Goal: Information Seeking & Learning: Understand process/instructions

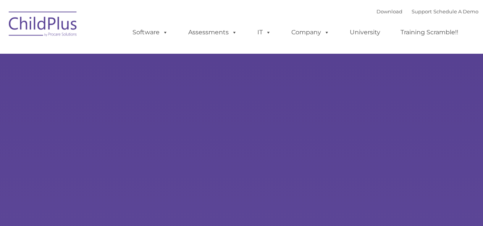
select select "MEDIUM"
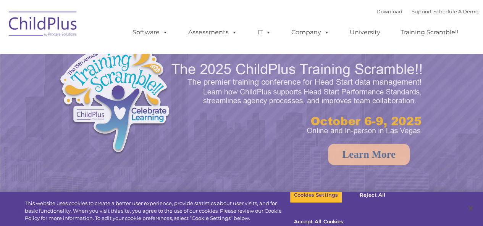
select select "MEDIUM"
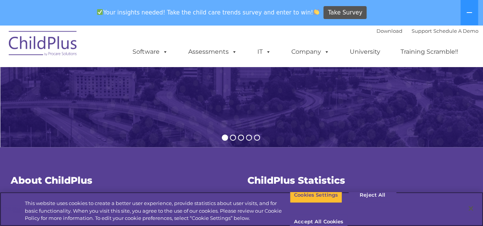
scroll to position [166, 0]
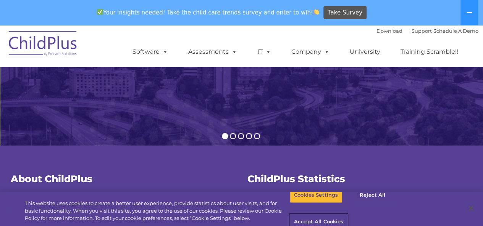
click at [347, 214] on button "Accept All Cookies" at bounding box center [319, 222] width 58 height 16
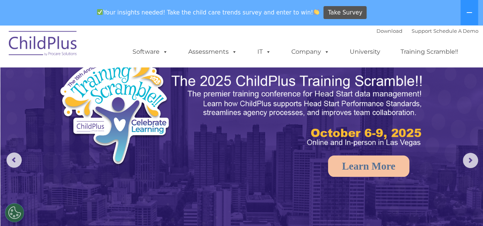
scroll to position [0, 0]
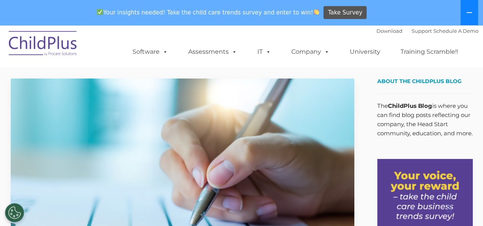
click at [463, 15] on button at bounding box center [469, 12] width 18 height 25
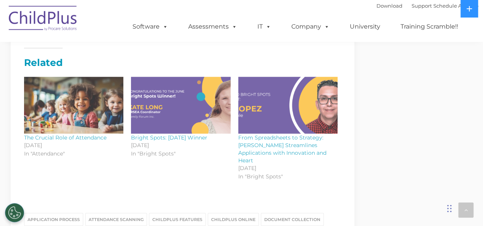
scroll to position [900, 0]
